Goal: Information Seeking & Learning: Get advice/opinions

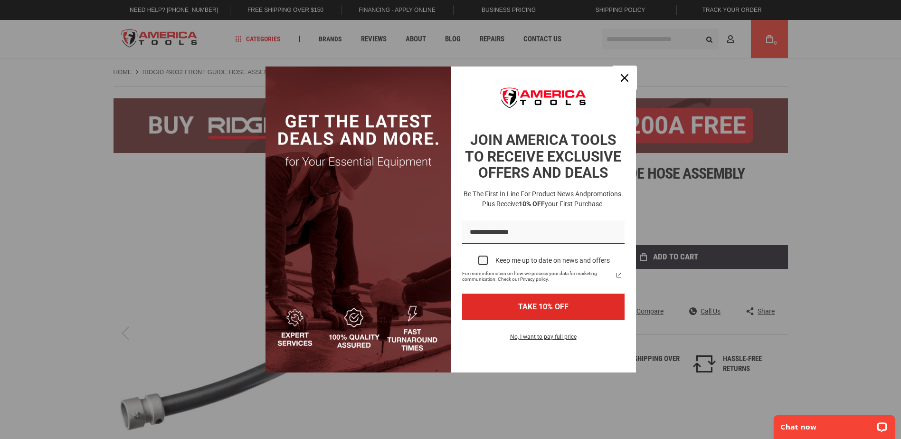
click at [624, 73] on div "Close" at bounding box center [624, 77] width 15 height 15
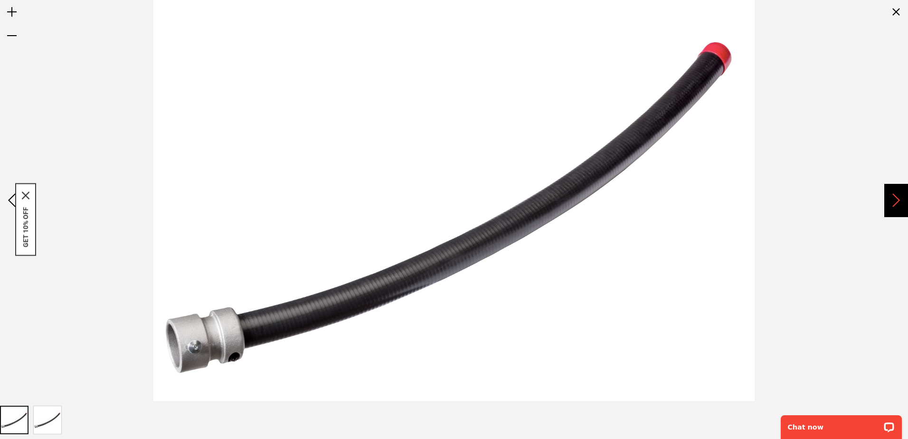
click at [897, 203] on div "Next" at bounding box center [896, 200] width 24 height 33
click at [19, 425] on img "RIDGID 49032 FRONT GUIDE HOSE ASSEMBLY" at bounding box center [14, 420] width 28 height 28
click at [45, 420] on img "RIDGID 49032 FRONT GUIDE HOSE ASSEMBLY" at bounding box center [48, 420] width 28 height 28
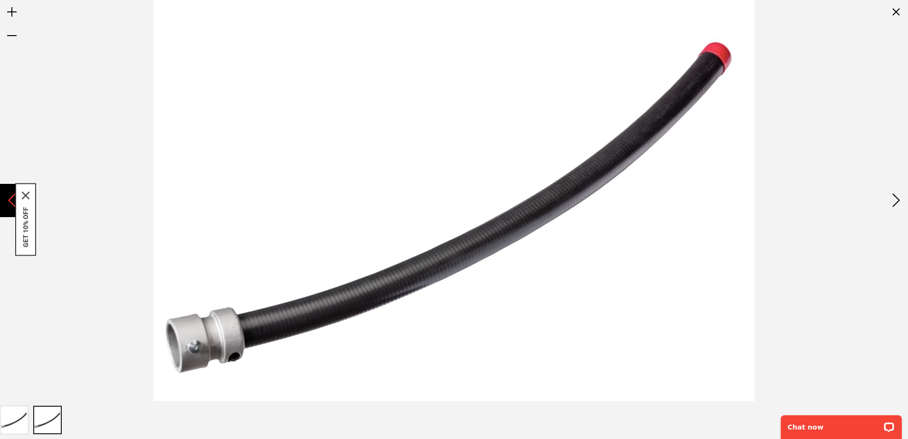
click at [8, 201] on div "Previous" at bounding box center [12, 200] width 24 height 33
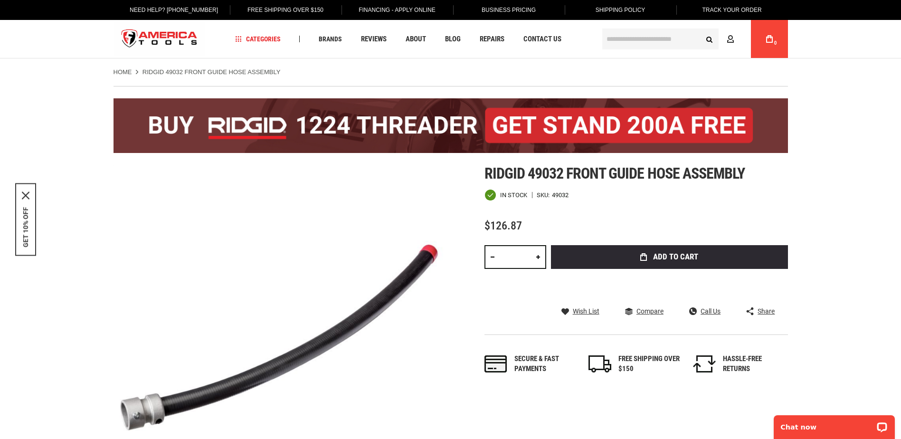
click at [683, 172] on span "Ridgid 49032 front guide hose assembly" at bounding box center [614, 173] width 261 height 18
click at [373, 38] on span "Reviews" at bounding box center [374, 39] width 26 height 7
